Goal: Transaction & Acquisition: Purchase product/service

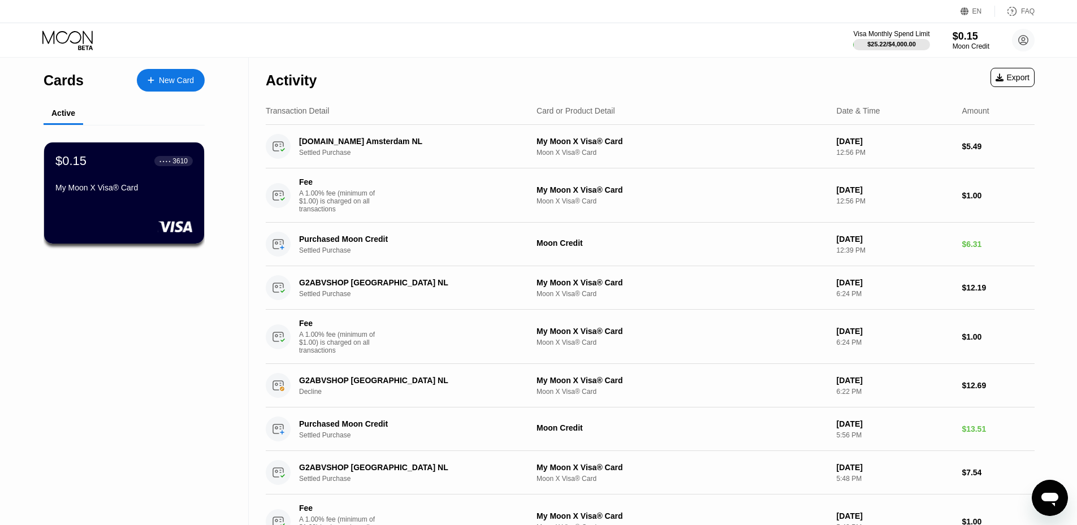
drag, startPoint x: 0, startPoint y: 0, endPoint x: 64, endPoint y: 42, distance: 76.8
click at [64, 42] on icon at bounding box center [68, 41] width 53 height 20
click at [1022, 40] on icon at bounding box center [1023, 40] width 6 height 6
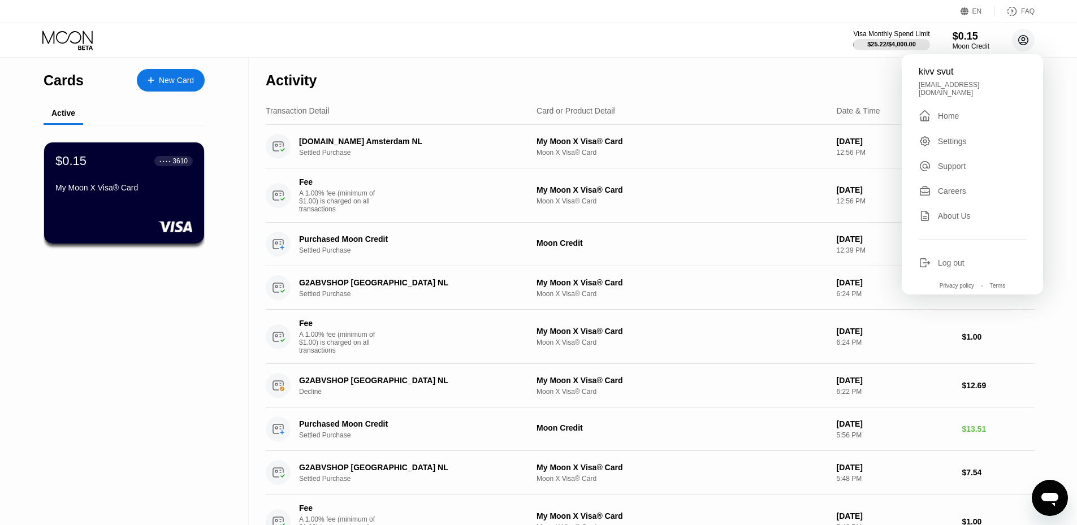
click at [1022, 40] on icon at bounding box center [1023, 40] width 6 height 6
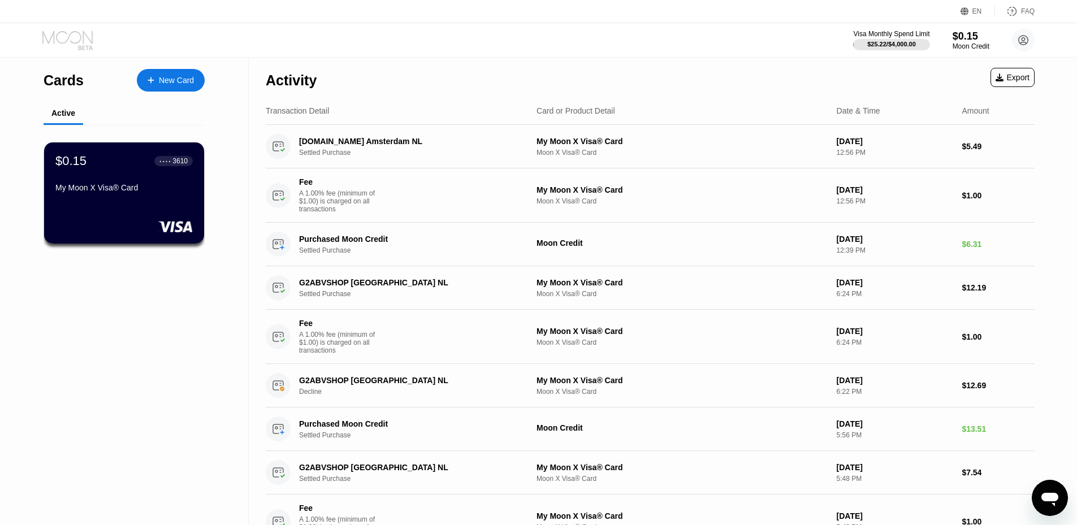
click at [83, 33] on icon at bounding box center [67, 37] width 50 height 13
click at [64, 34] on icon at bounding box center [68, 41] width 53 height 20
click at [69, 26] on div "Visa Monthly Spend Limit $25.22 / $4,000.00 $0.15 Moon Credit kivv svut kissvut…" at bounding box center [538, 40] width 1077 height 34
click at [73, 38] on icon at bounding box center [68, 41] width 53 height 20
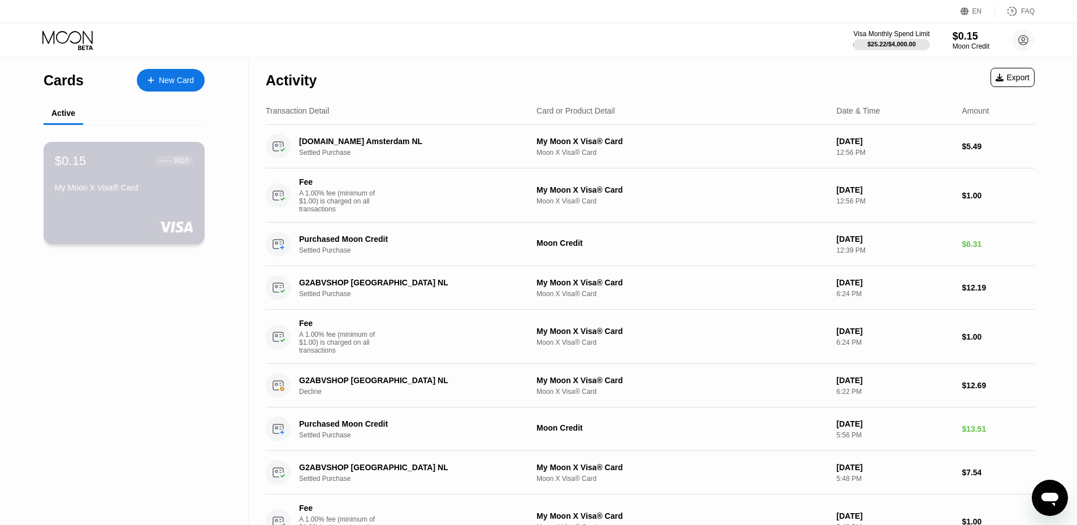
click at [161, 197] on div "My Moon X Visa® Card" at bounding box center [124, 190] width 139 height 14
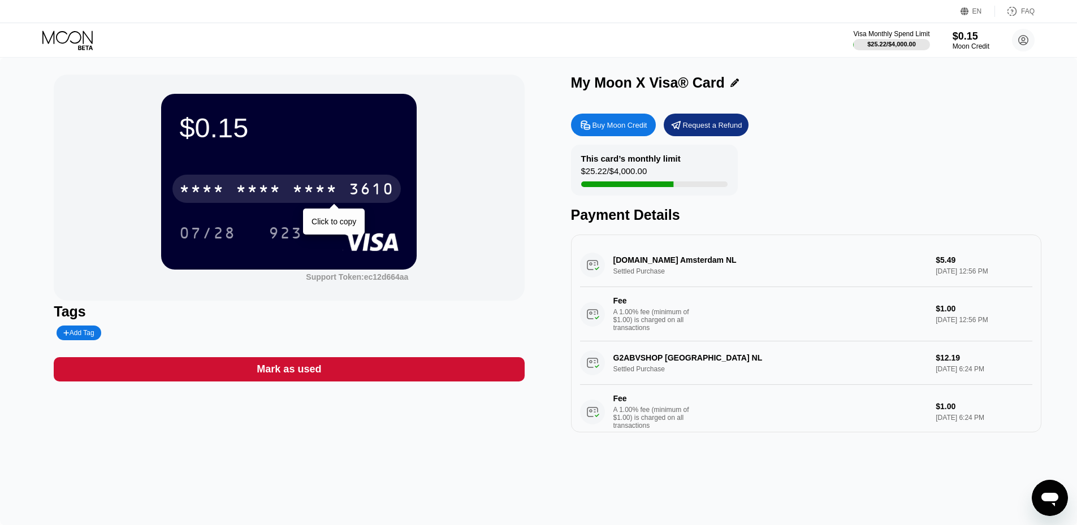
click at [287, 183] on div "* * * * * * * * * * * * 3610" at bounding box center [286, 189] width 228 height 28
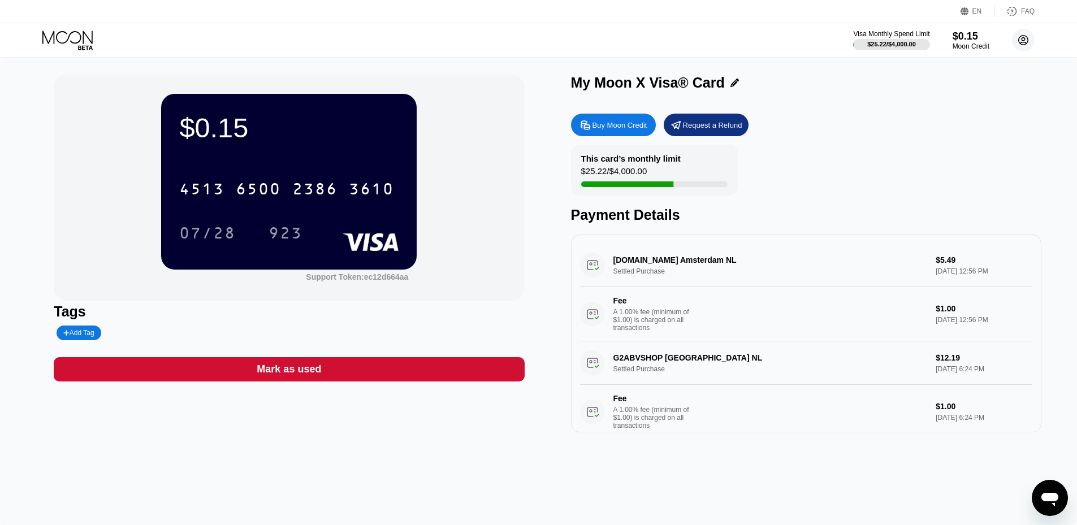
click at [1029, 41] on circle at bounding box center [1023, 40] width 23 height 23
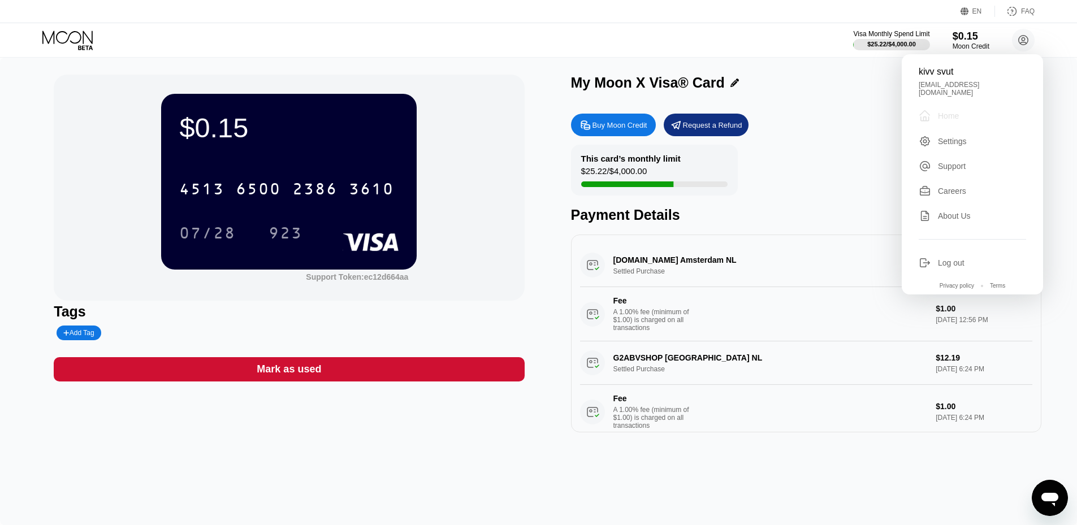
click at [970, 111] on div " Home" at bounding box center [972, 116] width 107 height 14
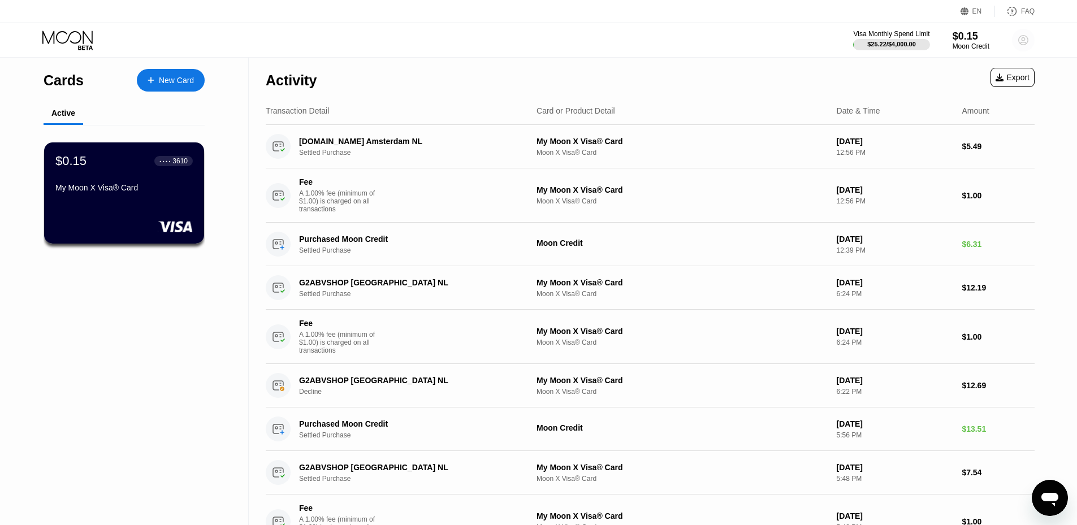
click at [1021, 44] on circle at bounding box center [1023, 40] width 23 height 23
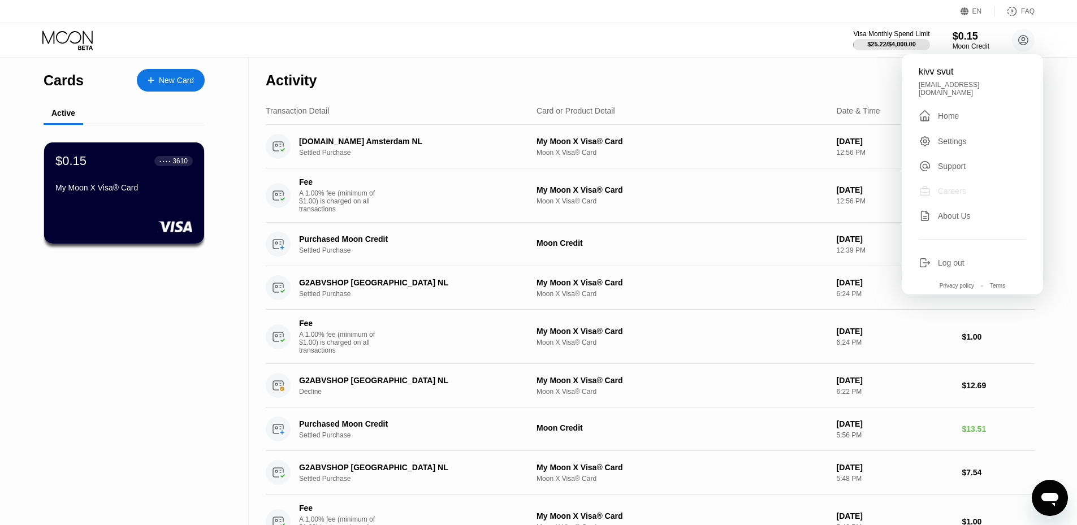
click at [959, 187] on div "Careers" at bounding box center [952, 191] width 28 height 9
click at [140, 350] on div "Cards New Card Active $0.15 ● ● ● ● 3610 My Moon X Visa® Card" at bounding box center [124, 439] width 249 height 763
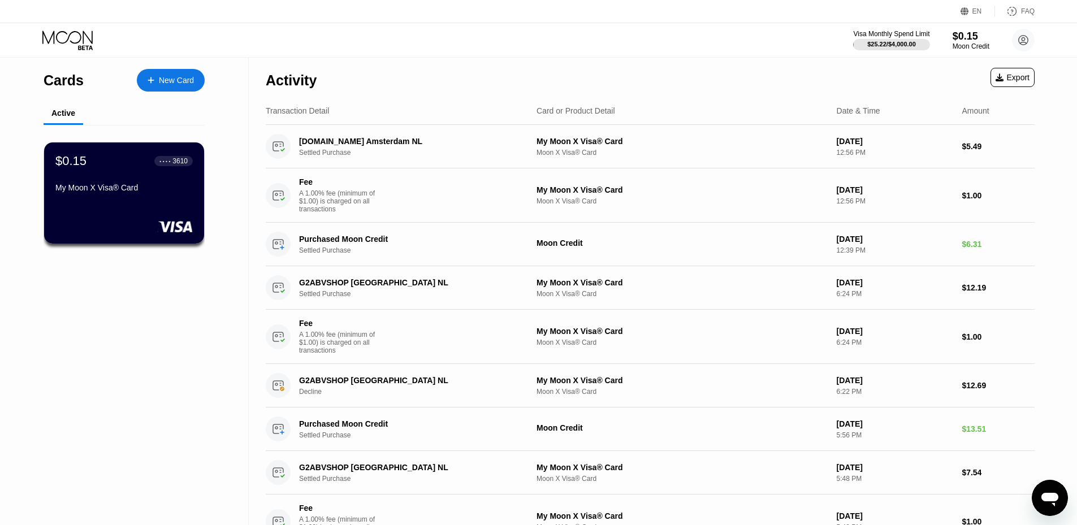
click at [64, 34] on icon at bounding box center [68, 41] width 53 height 20
click at [85, 38] on icon at bounding box center [68, 41] width 53 height 20
click at [160, 212] on div "$0.15 ● ● ● ● 3610 My Moon X Visa® Card" at bounding box center [125, 193] width 162 height 102
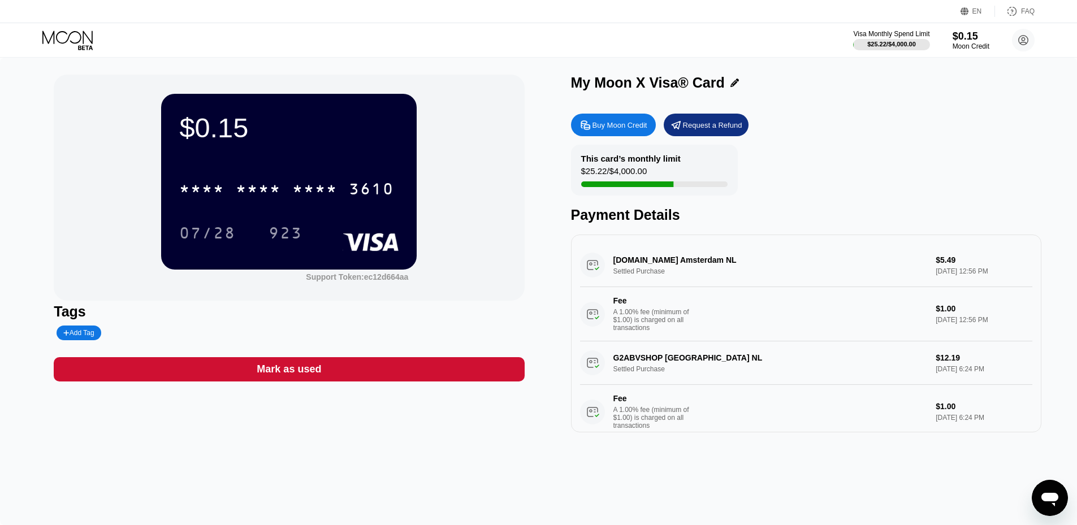
click at [619, 122] on div "Buy Moon Credit" at bounding box center [620, 125] width 55 height 10
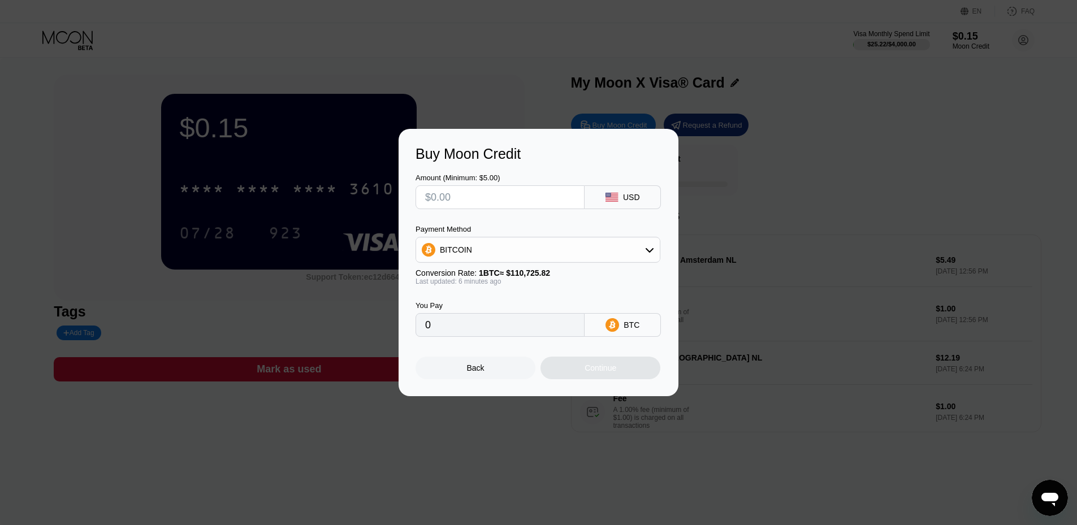
click at [473, 198] on input "text" at bounding box center [500, 197] width 150 height 23
type input "$6"
type input "0.00005425"
type input "$66"
type input "0.00059668"
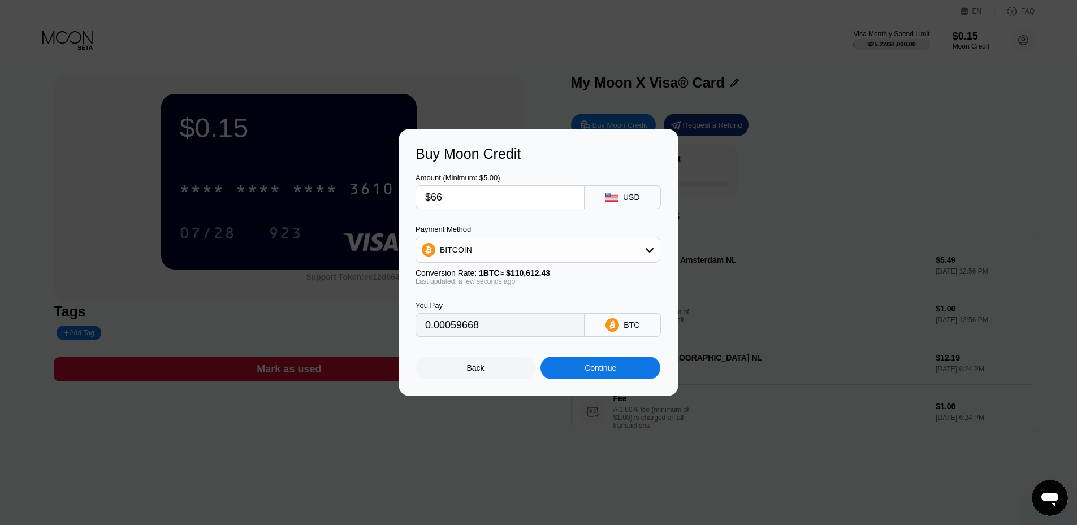
drag, startPoint x: 449, startPoint y: 201, endPoint x: 441, endPoint y: 201, distance: 7.9
click at [441, 201] on input "$66" at bounding box center [500, 197] width 150 height 23
drag, startPoint x: 444, startPoint y: 197, endPoint x: 430, endPoint y: 193, distance: 14.3
click at [430, 193] on input "$66" at bounding box center [500, 197] width 150 height 23
type input "$74"
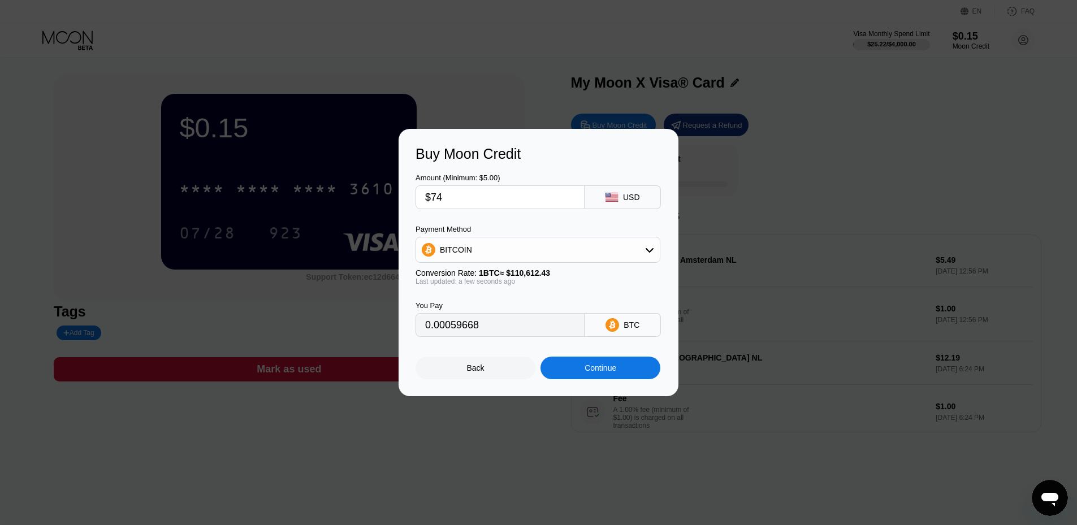
type input "0.00066901"
type input "$74.8"
type input "0.00067624"
type input "$74."
type input "0.00066901"
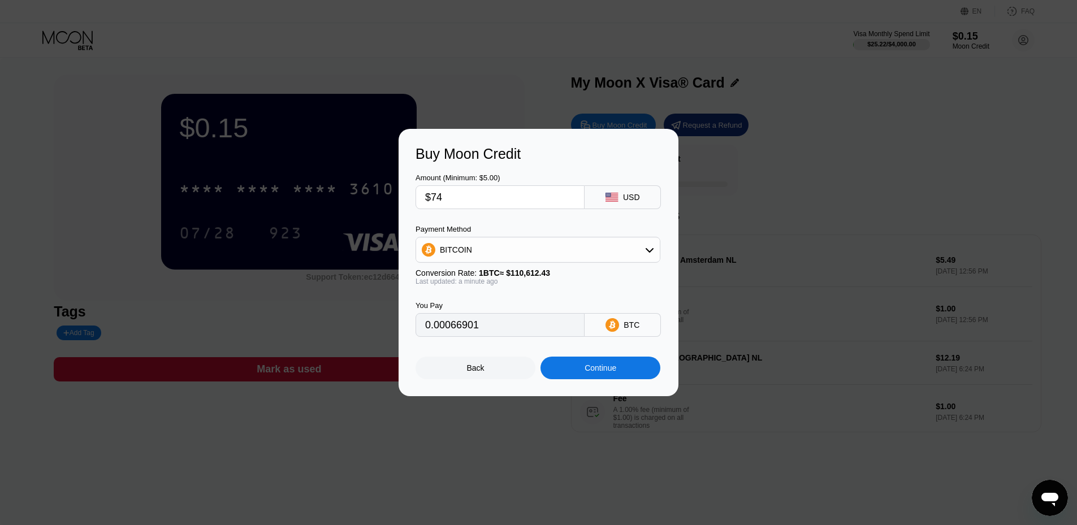
type input "$74"
type input "0.00066938"
